Goal: Task Accomplishment & Management: Use online tool/utility

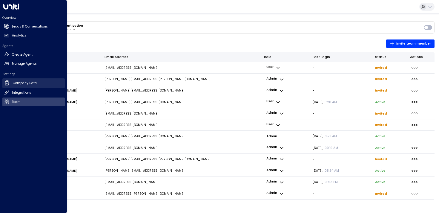
click at [13, 85] on h2 "Company Data" at bounding box center [25, 83] width 24 height 5
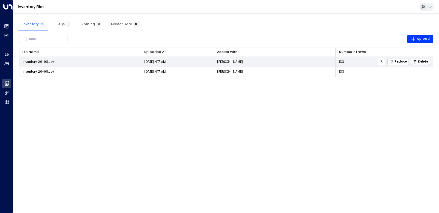
click at [401, 62] on span "Replace" at bounding box center [397, 62] width 17 height 4
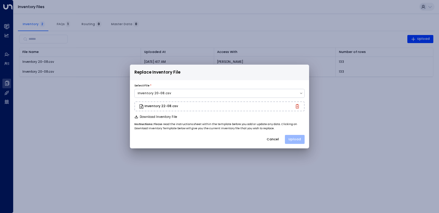
click at [297, 140] on button "Upload" at bounding box center [295, 139] width 20 height 9
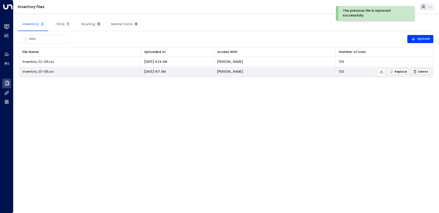
click at [401, 73] on span "Replace" at bounding box center [397, 72] width 17 height 4
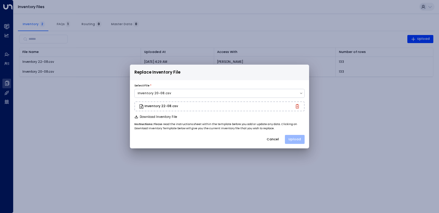
click at [299, 137] on button "Upload" at bounding box center [295, 139] width 20 height 9
